Goal: Information Seeking & Learning: Check status

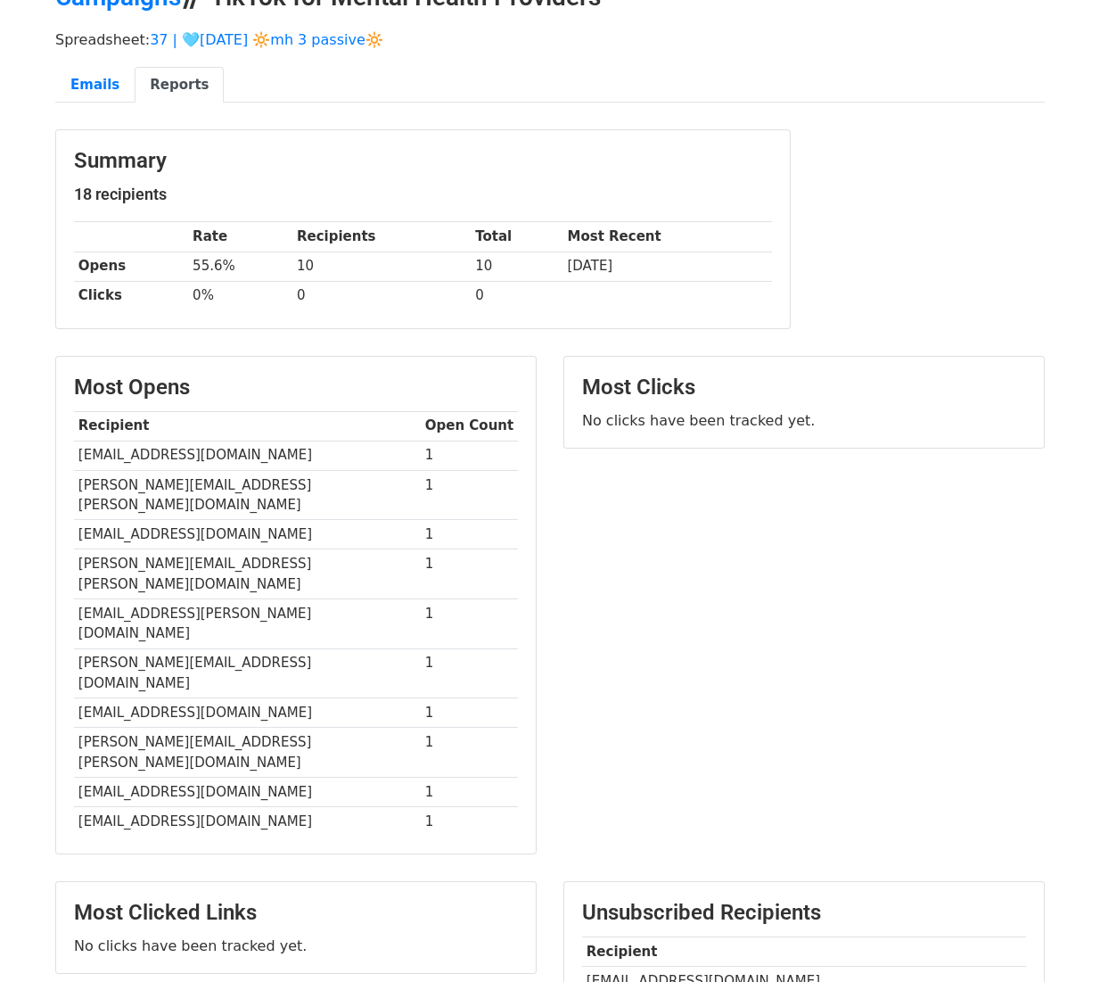
scroll to position [162, 0]
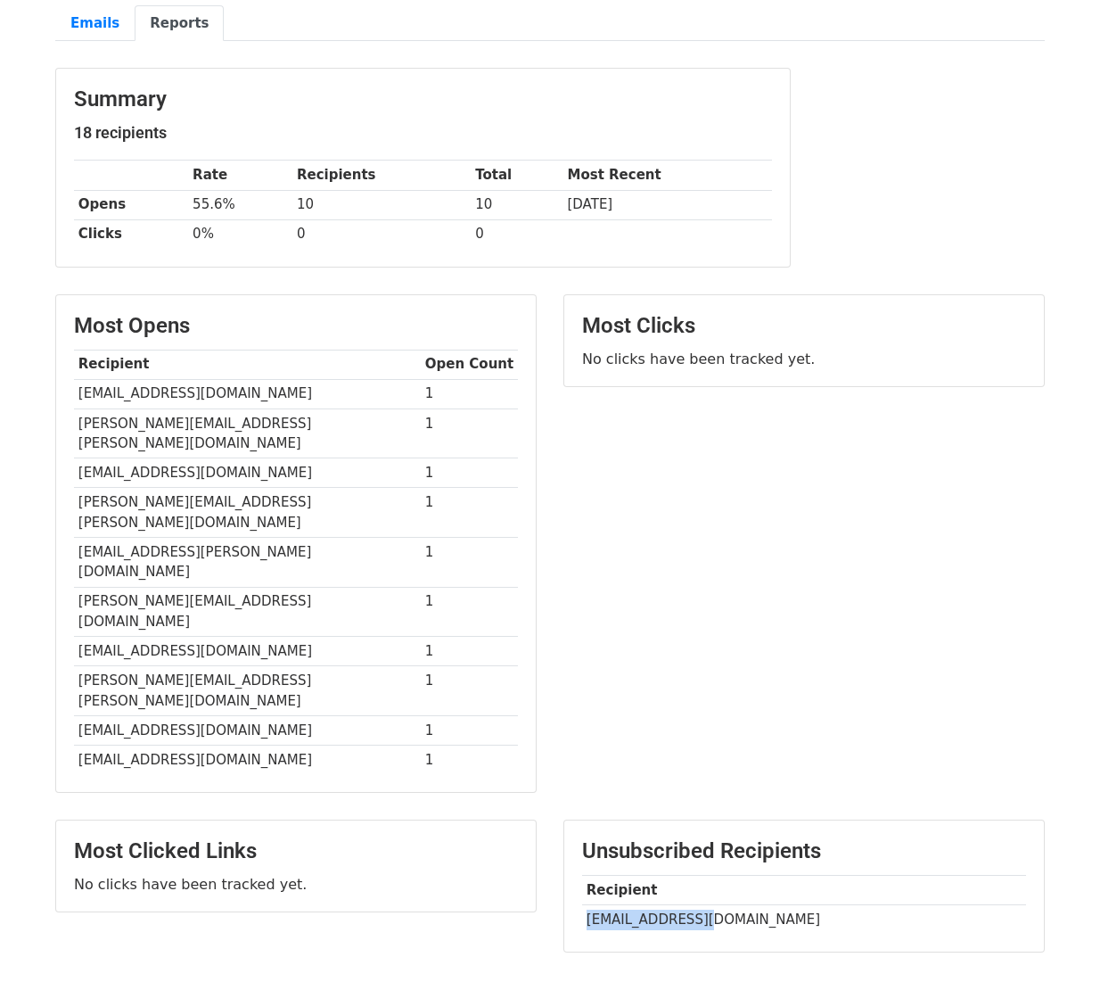
drag, startPoint x: 589, startPoint y: 813, endPoint x: 711, endPoint y: 815, distance: 121.3
click at [711, 904] on td "[EMAIL_ADDRESS][DOMAIN_NAME]" at bounding box center [804, 918] width 444 height 29
copy td "suzanneenergy@gm"
